Goal: Use online tool/utility: Utilize a website feature to perform a specific function

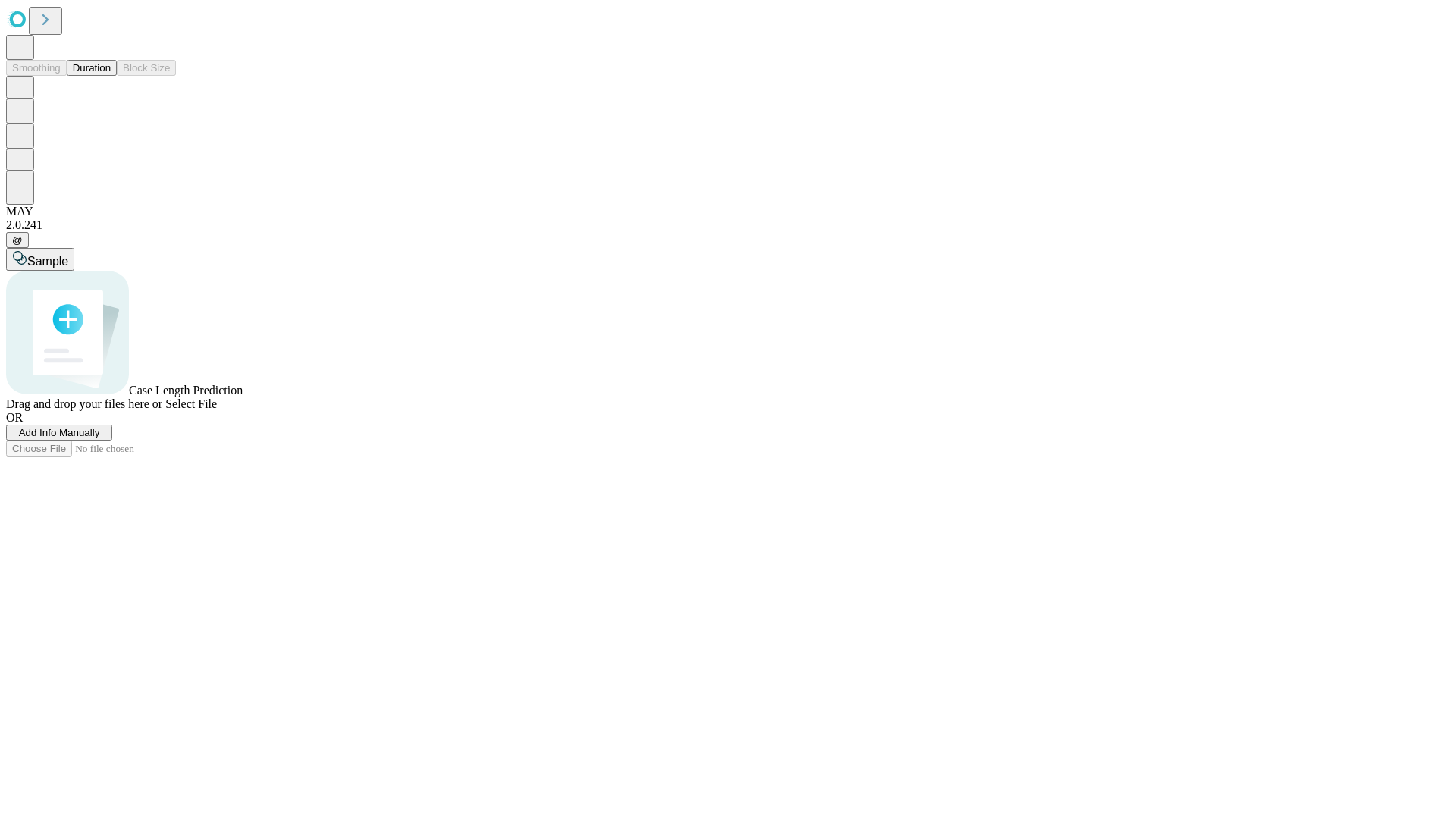
click at [111, 76] on button "Duration" at bounding box center [91, 68] width 50 height 16
click at [217, 410] on span "Select File" at bounding box center [191, 404] width 52 height 13
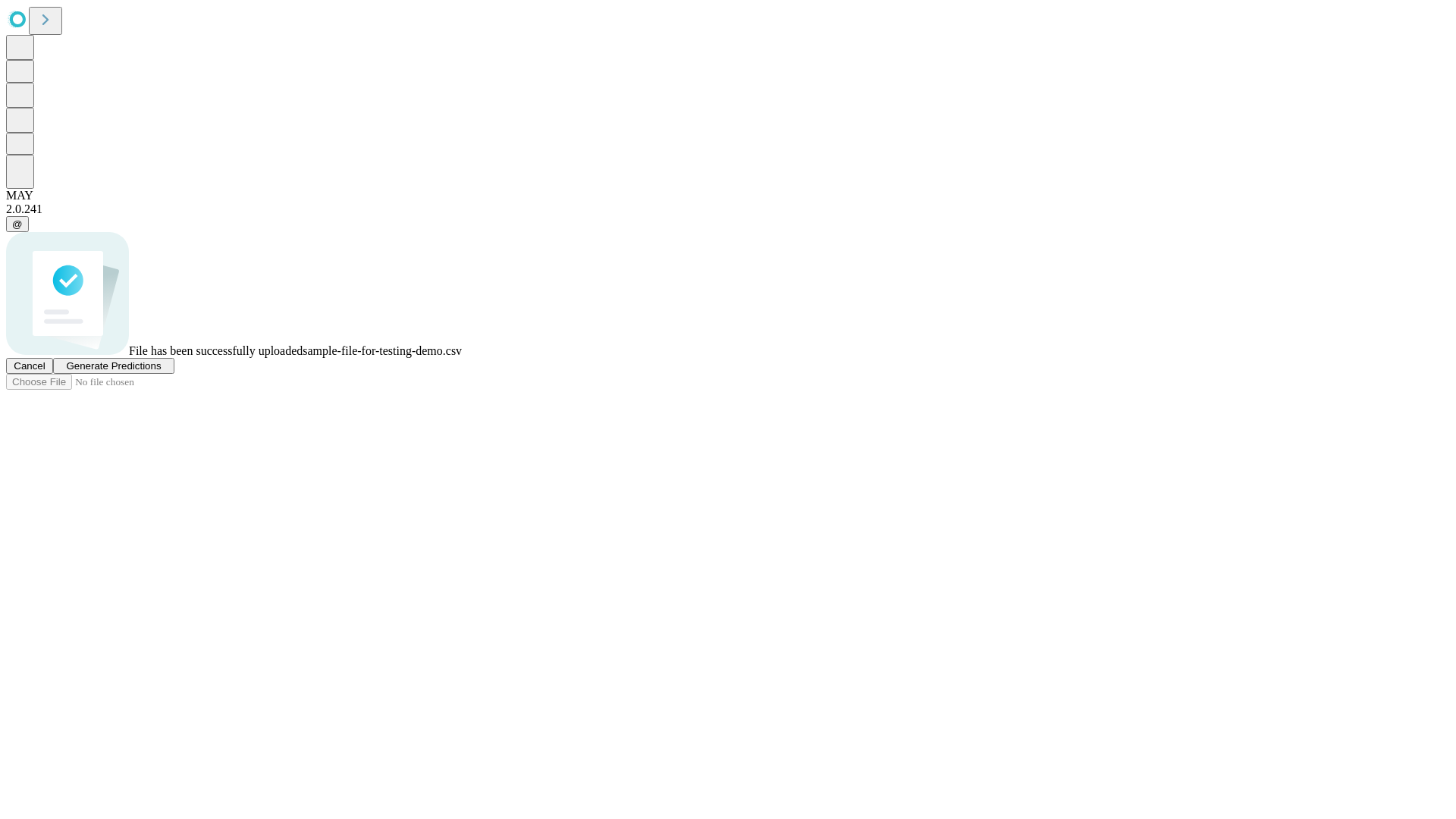
click at [161, 372] on span "Generate Predictions" at bounding box center [113, 366] width 95 height 12
